Goal: Information Seeking & Learning: Learn about a topic

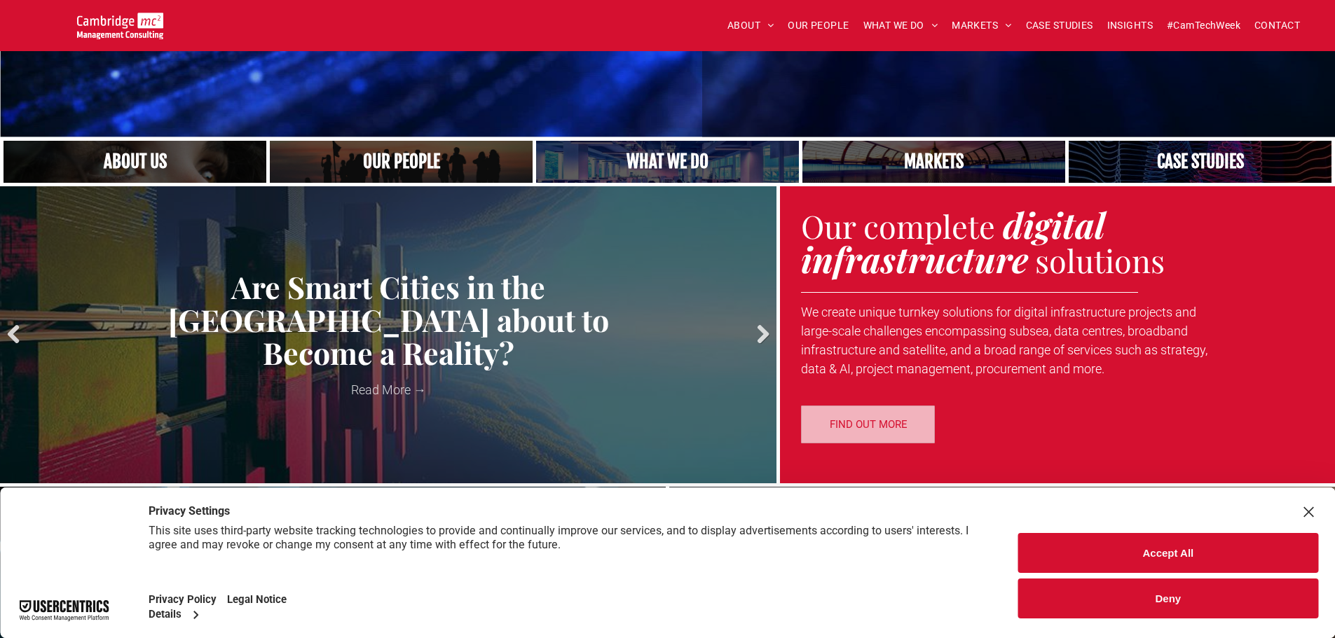
scroll to position [350, 0]
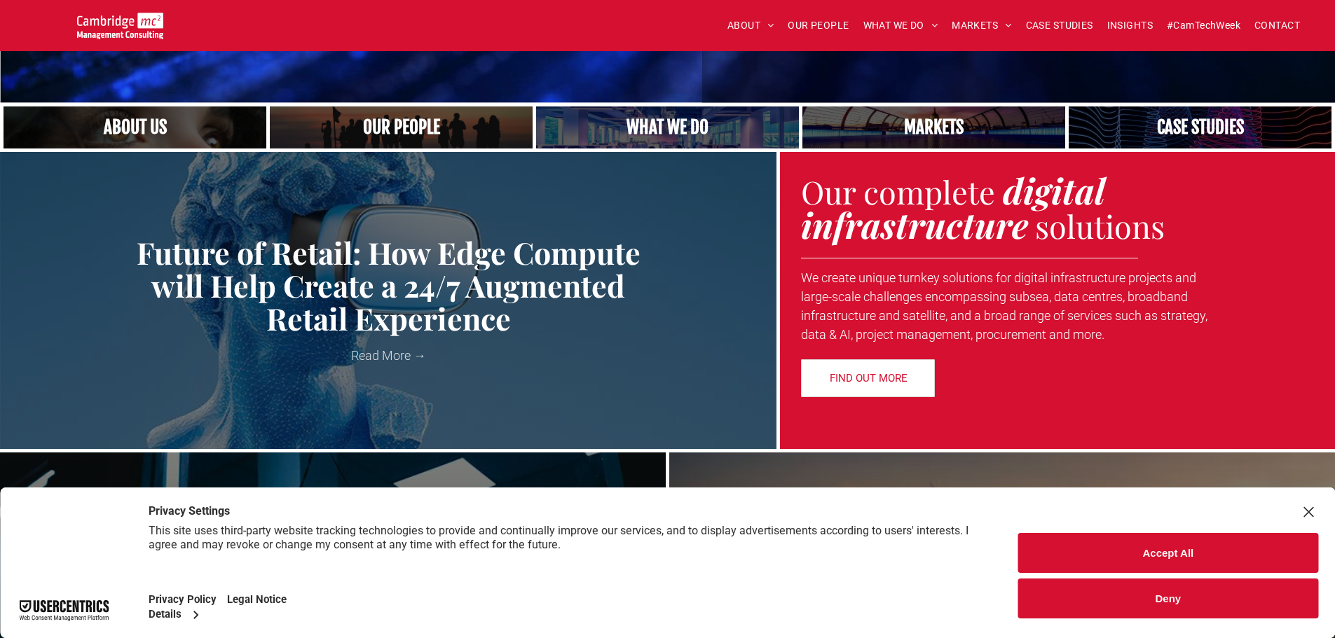
click at [134, 125] on link "Close up of woman's face, centered on her eyes" at bounding box center [135, 127] width 279 height 45
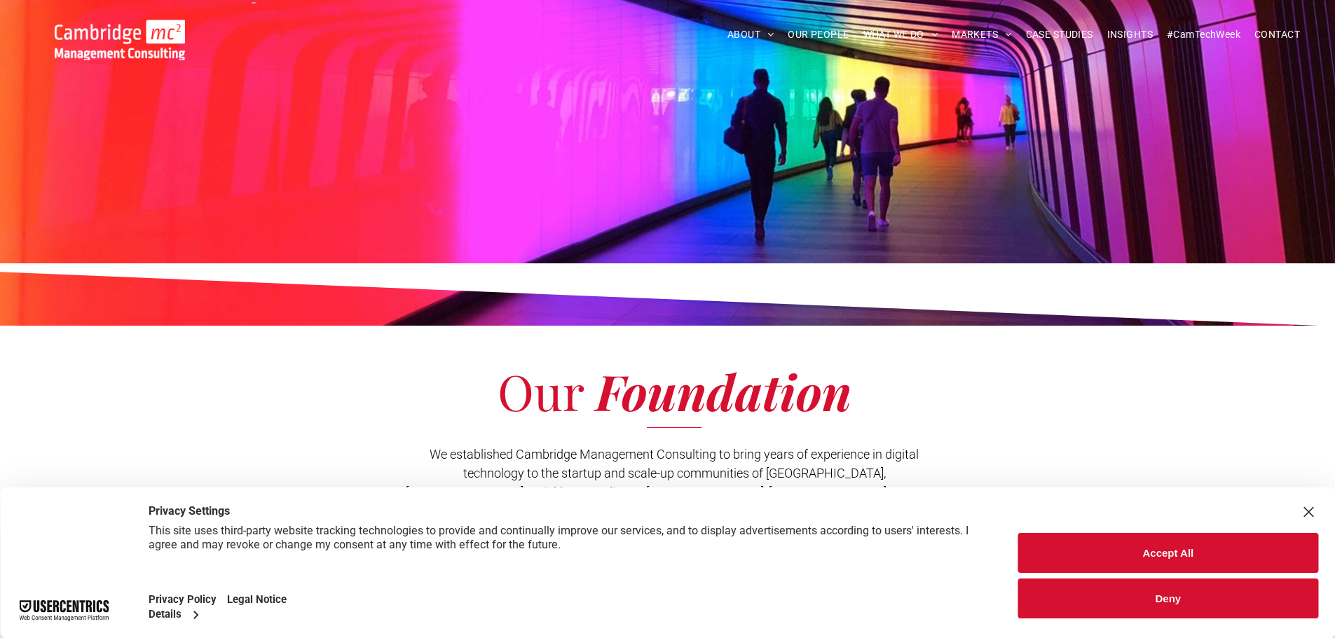
click at [1034, 206] on link "MERGERS & ACQUISITIONS" at bounding box center [1047, 199] width 179 height 36
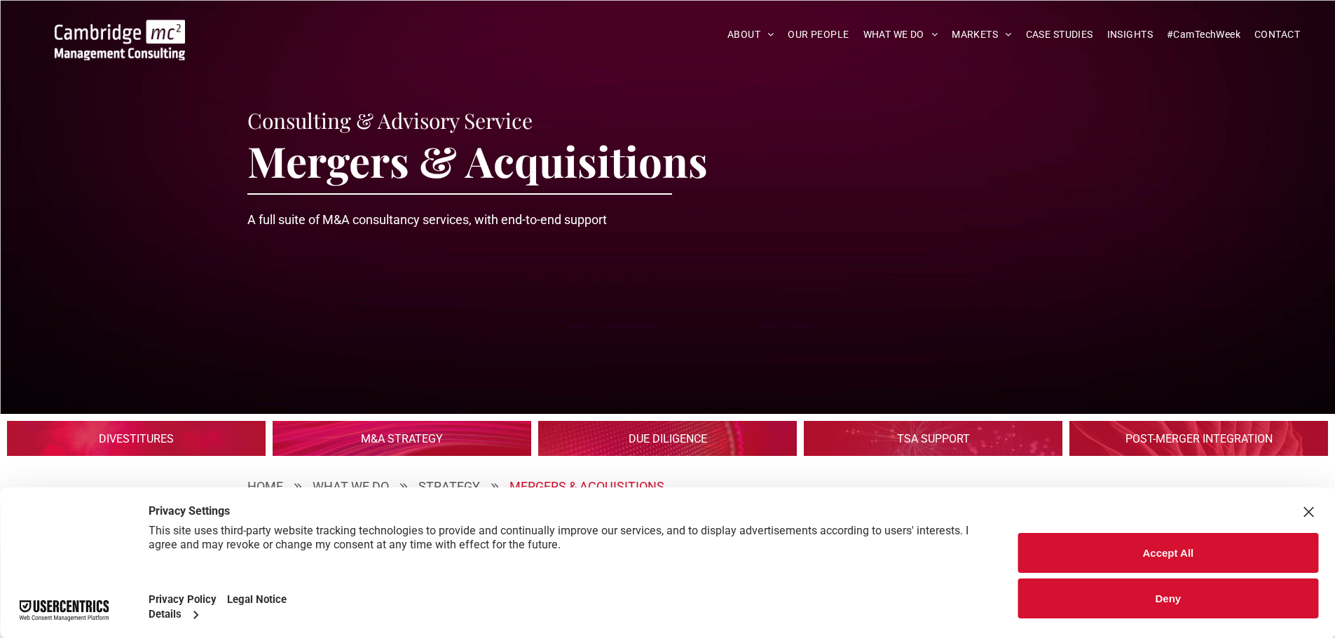
scroll to position [2032, 0]
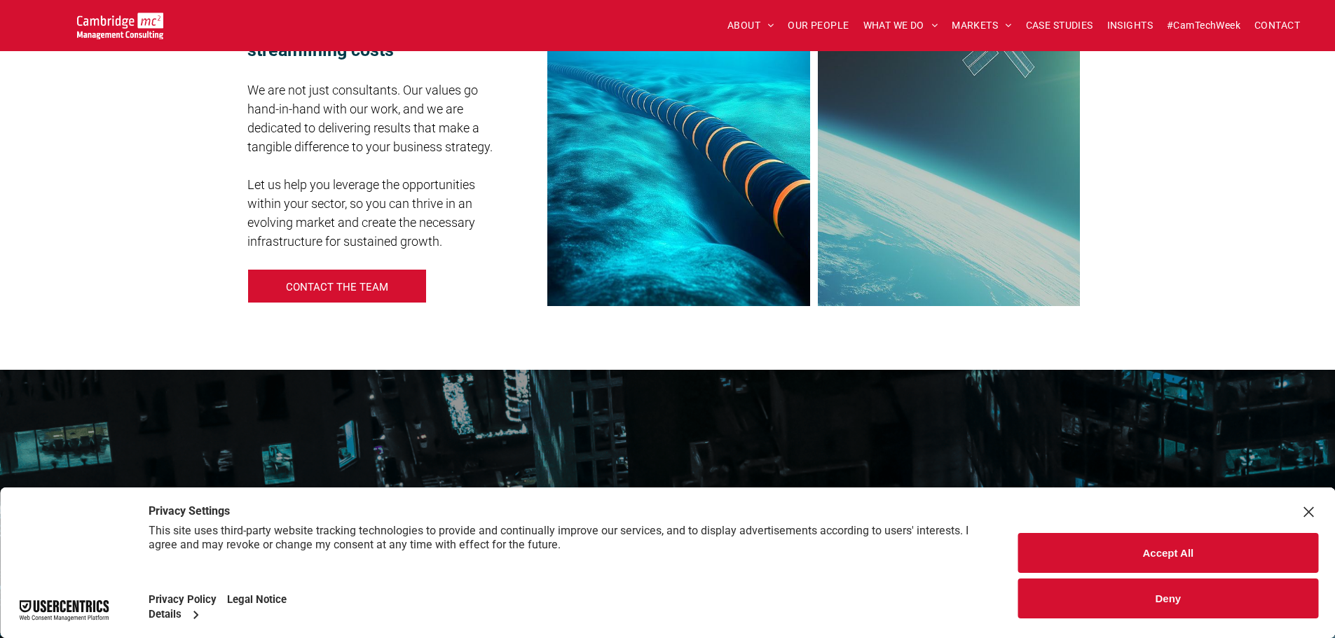
scroll to position [911, 0]
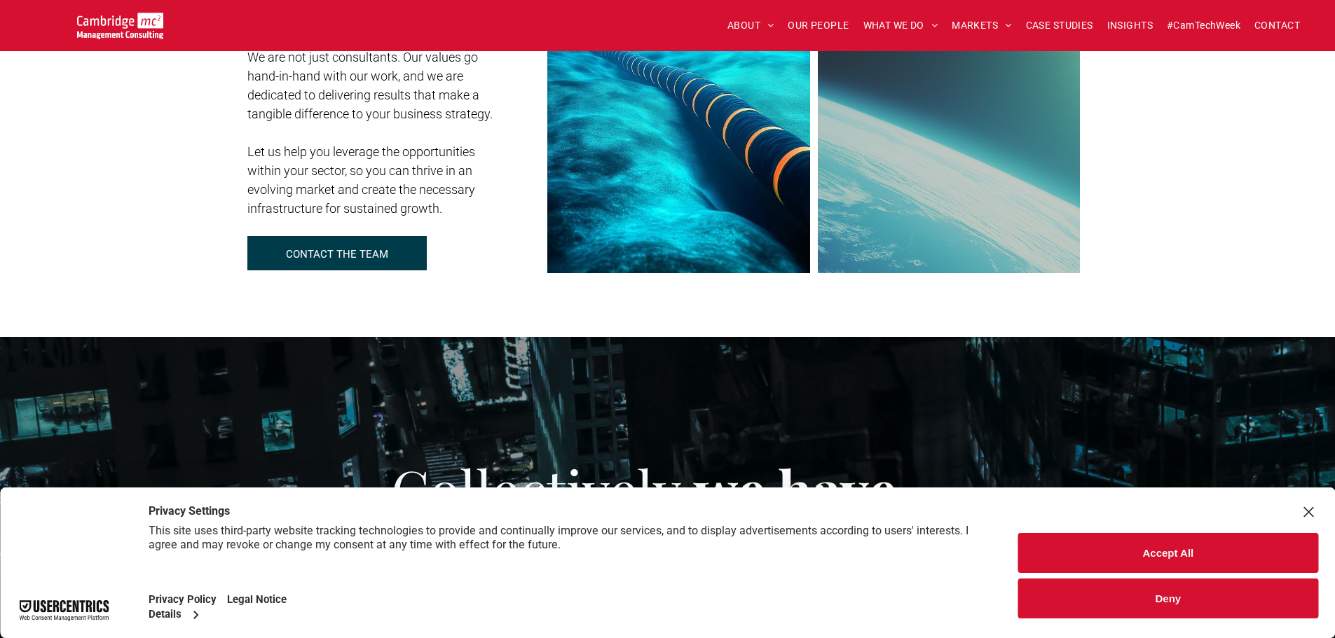
click at [328, 252] on p "CONTACT THE TEAM" at bounding box center [337, 254] width 102 height 13
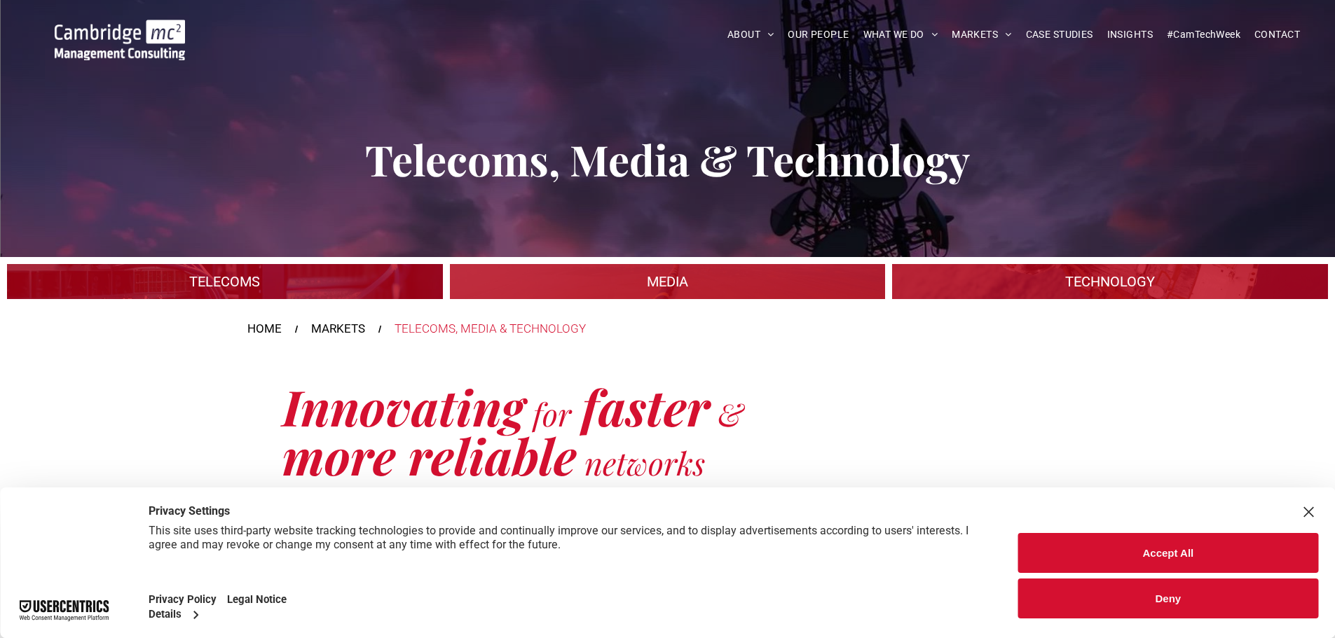
scroll to position [0, 0]
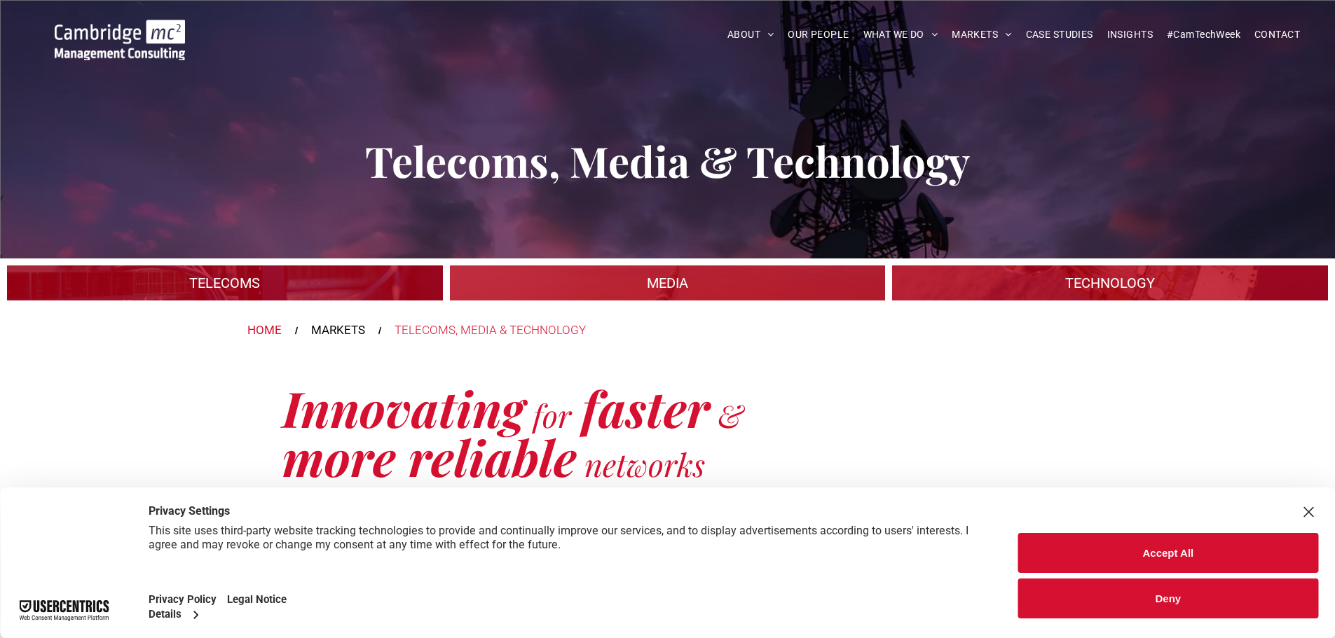
click at [275, 331] on div "HOME" at bounding box center [264, 331] width 34 height 18
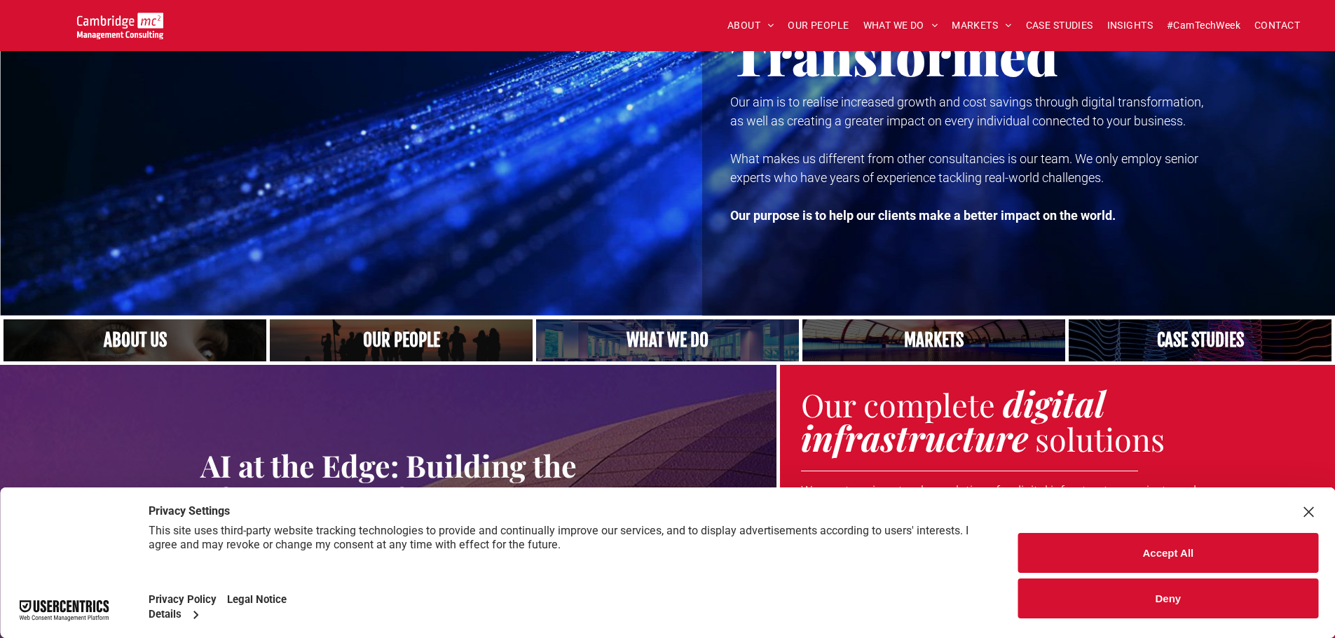
scroll to position [140, 0]
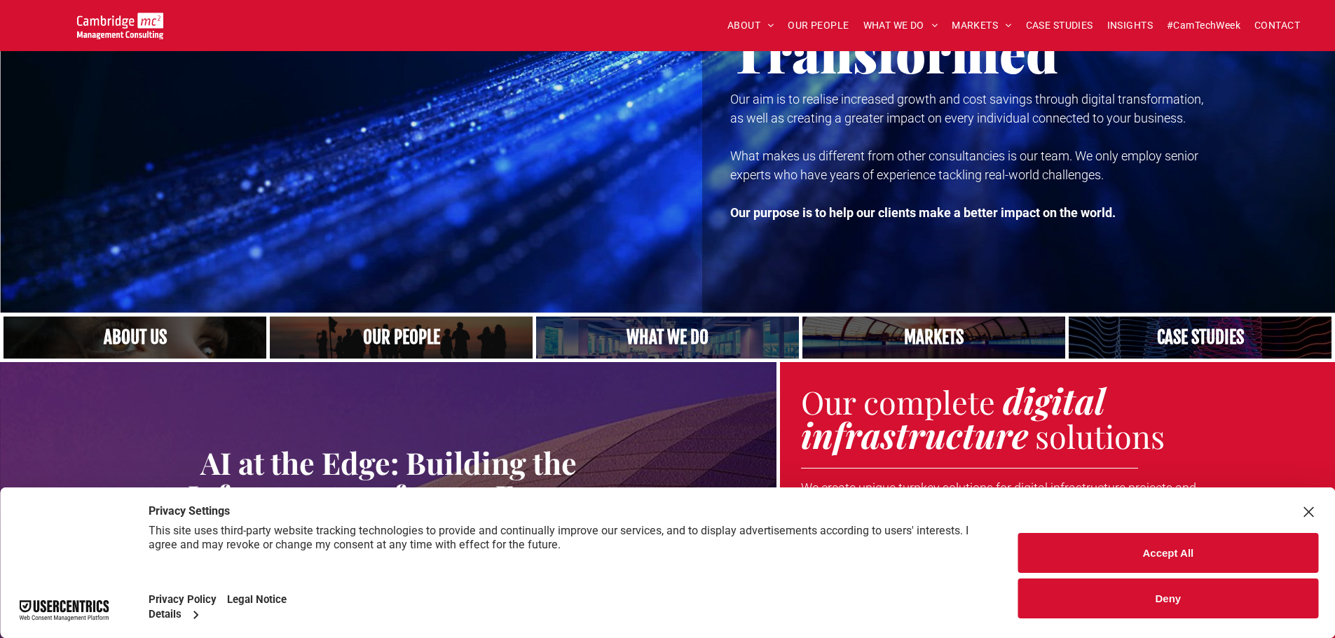
click at [409, 345] on link "A crowd in silhouette at sunset, on a rise or lookout point" at bounding box center [401, 337] width 279 height 45
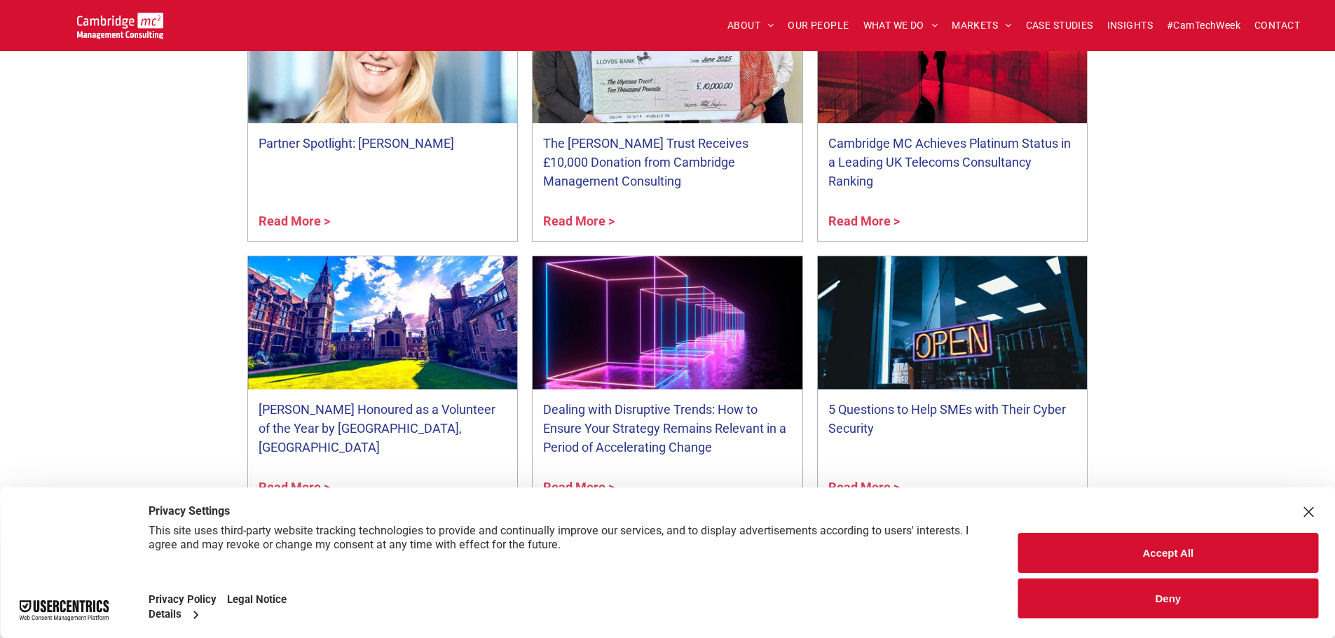
scroll to position [5536, 0]
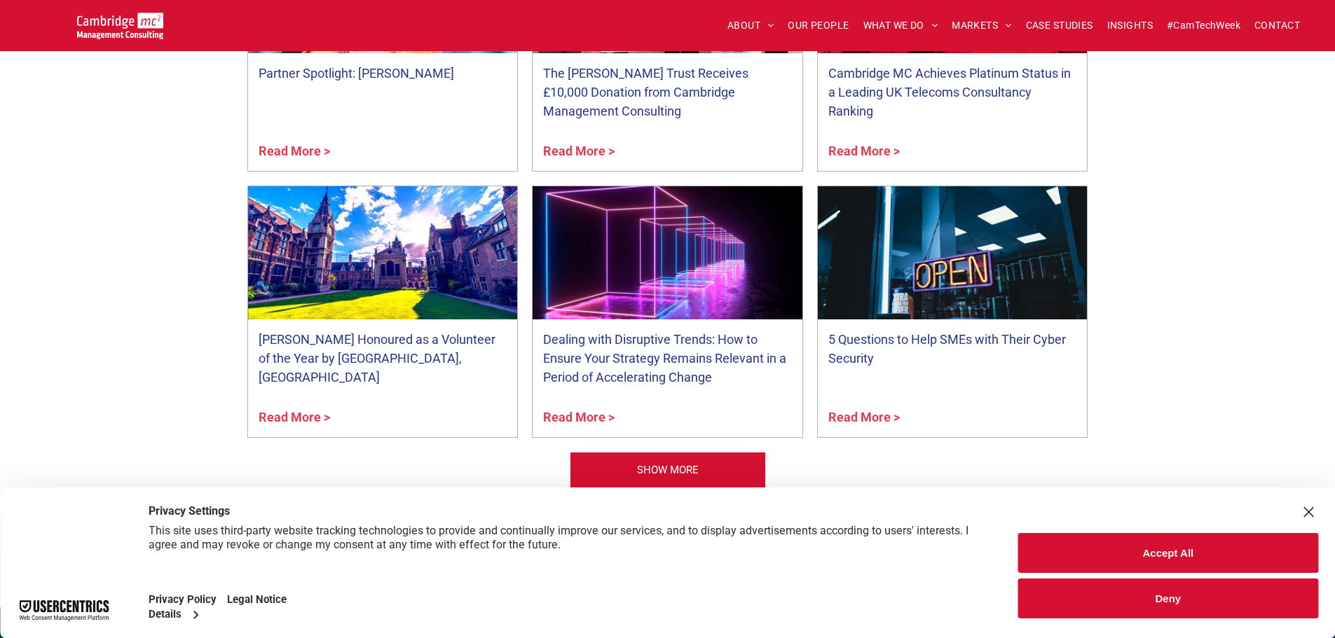
click at [886, 95] on link "Cambridge MC Achieves Platinum Status in a Leading UK Telecoms Consultancy Rank…" at bounding box center [952, 92] width 249 height 57
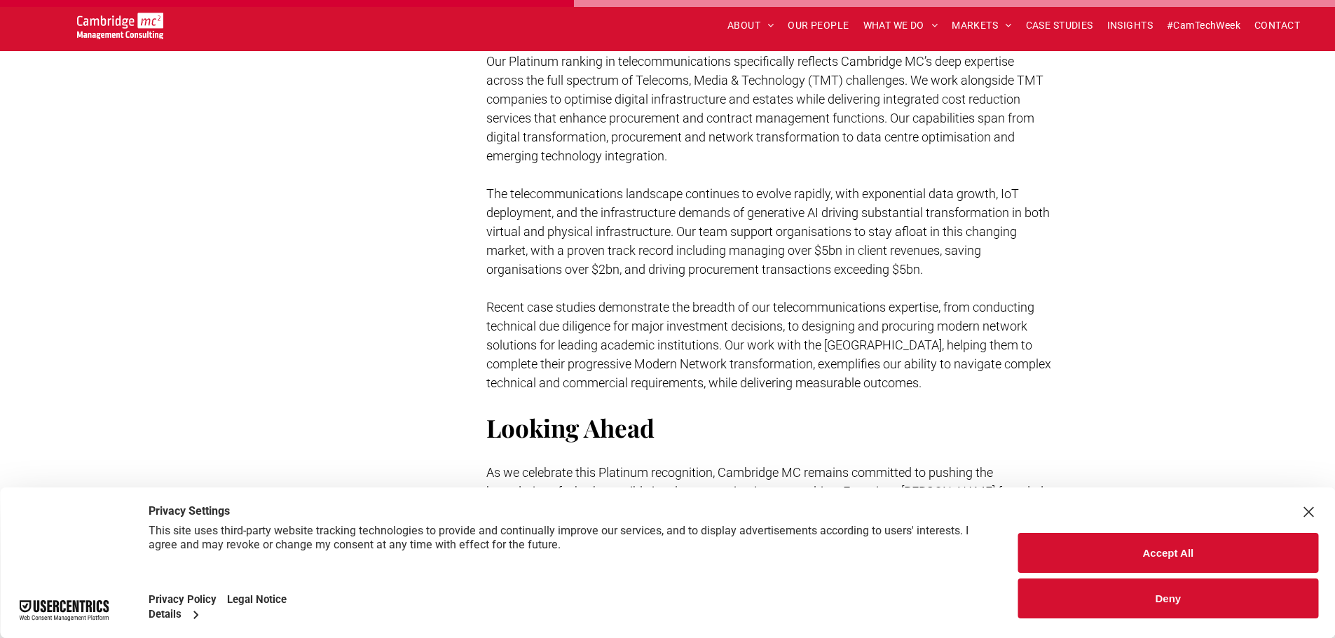
scroll to position [1612, 0]
click at [1080, 587] on button "Deny" at bounding box center [1168, 599] width 300 height 40
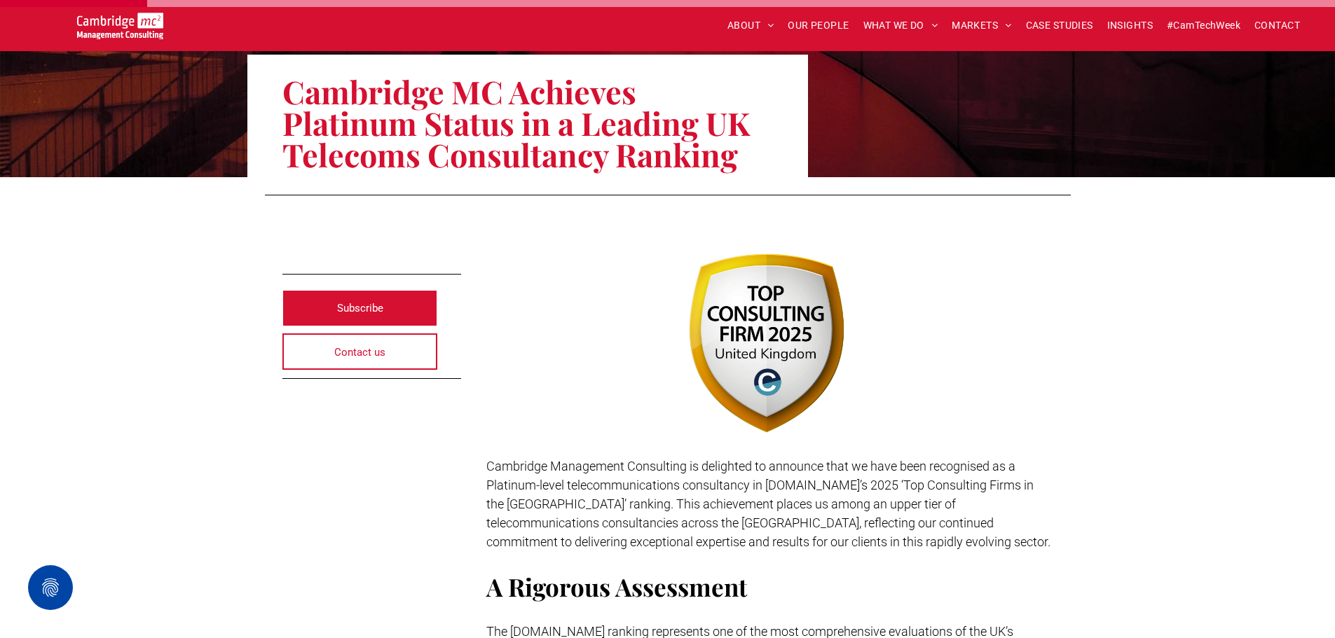
scroll to position [0, 0]
